Goal: Find specific page/section: Find specific page/section

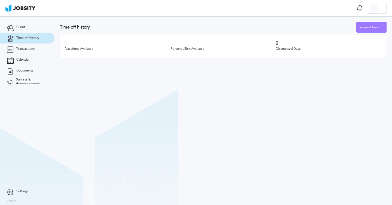
click at [74, 47] on div "Vacations Available" at bounding box center [117, 49] width 105 height 7
click at [33, 45] on link "Transactions" at bounding box center [27, 49] width 54 height 11
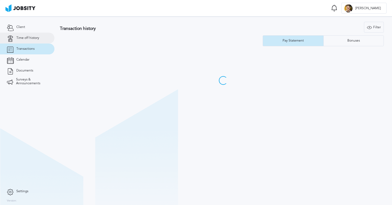
click at [34, 37] on span "Time off history" at bounding box center [27, 38] width 23 height 4
